Goal: Information Seeking & Learning: Check status

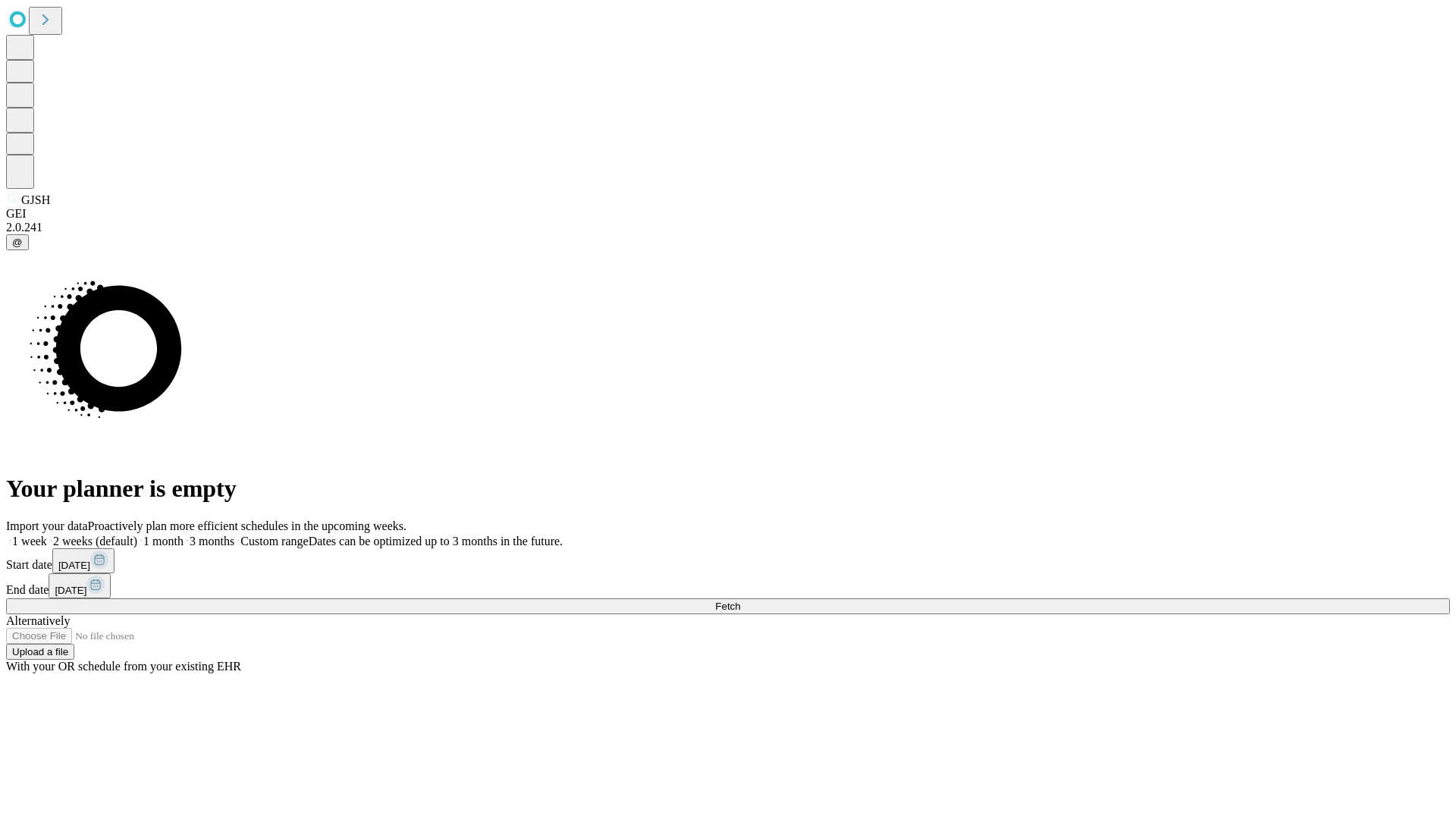
click at [740, 601] on span "Fetch" at bounding box center [728, 606] width 25 height 12
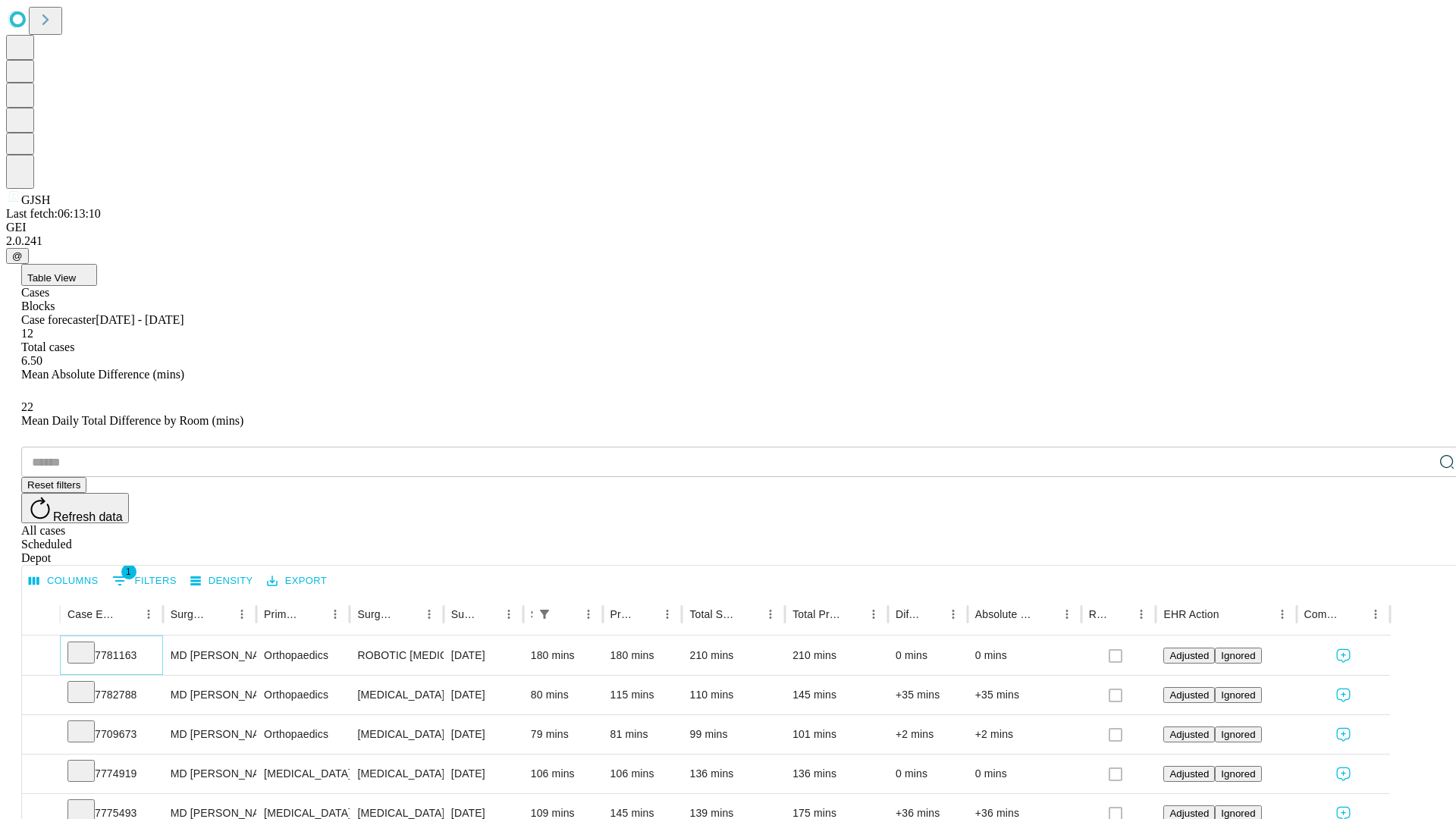
click at [89, 644] on icon at bounding box center [81, 652] width 15 height 15
